Goal: Use online tool/utility: Utilize a website feature to perform a specific function

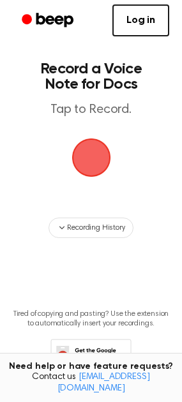
click at [92, 160] on span "button" at bounding box center [91, 158] width 36 height 36
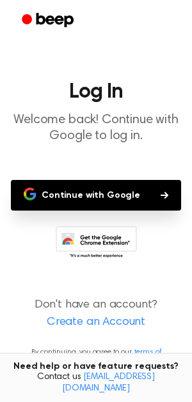
click at [90, 195] on button "Continue with Google" at bounding box center [96, 195] width 170 height 31
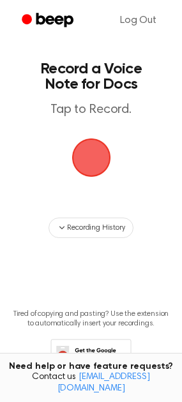
click at [87, 192] on main "Record a Voice Note for Docs Tap to Record. Recording History Tired of copying …" at bounding box center [91, 205] width 182 height 410
click at [88, 169] on span "button" at bounding box center [91, 158] width 39 height 39
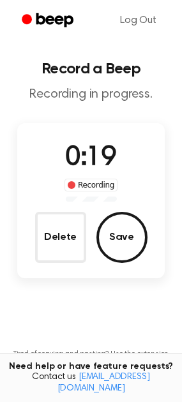
click at [128, 233] on button "Save" at bounding box center [121, 237] width 51 height 51
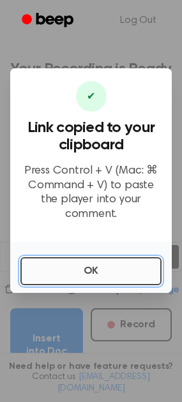
click at [118, 265] on button "OK" at bounding box center [90, 271] width 141 height 28
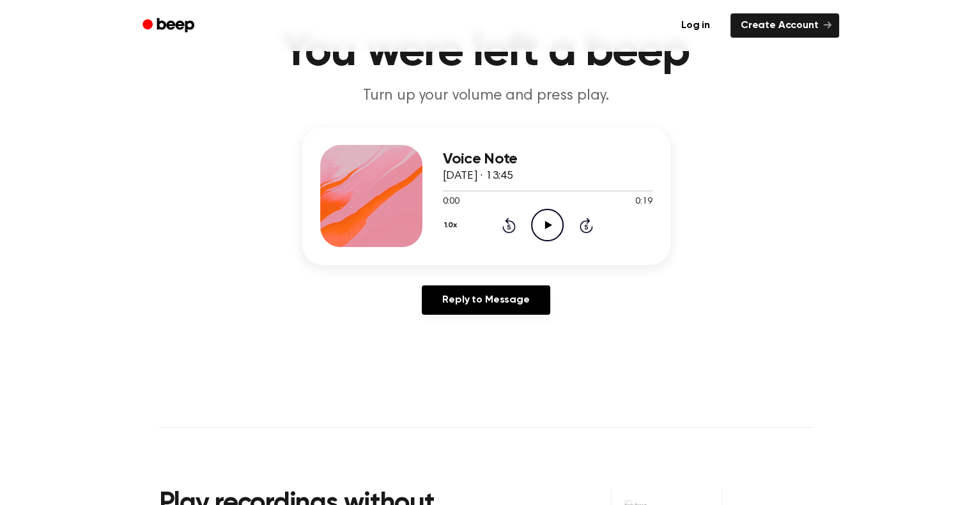
scroll to position [64, 0]
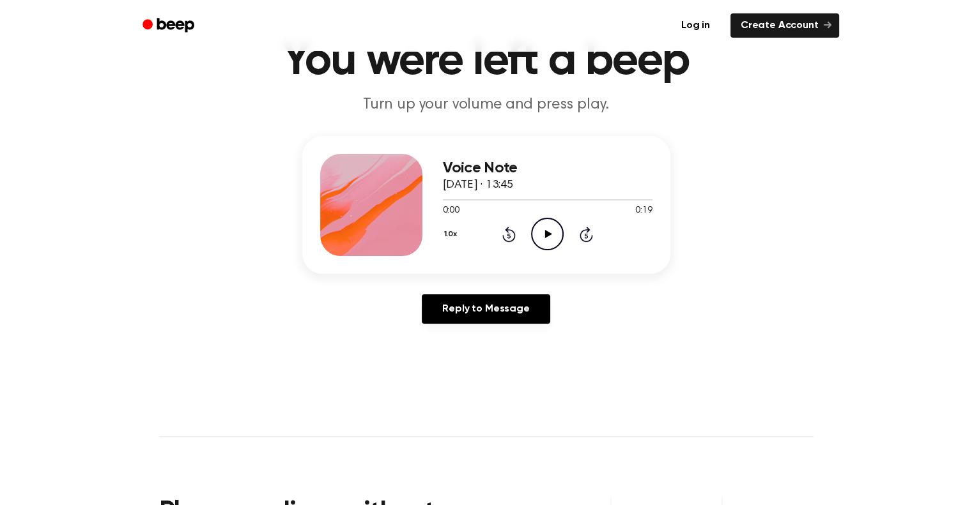
click at [540, 238] on icon "Play Audio" at bounding box center [547, 234] width 33 height 33
click at [551, 238] on icon "Pause Audio" at bounding box center [547, 234] width 33 height 33
